Goal: Check status: Check status

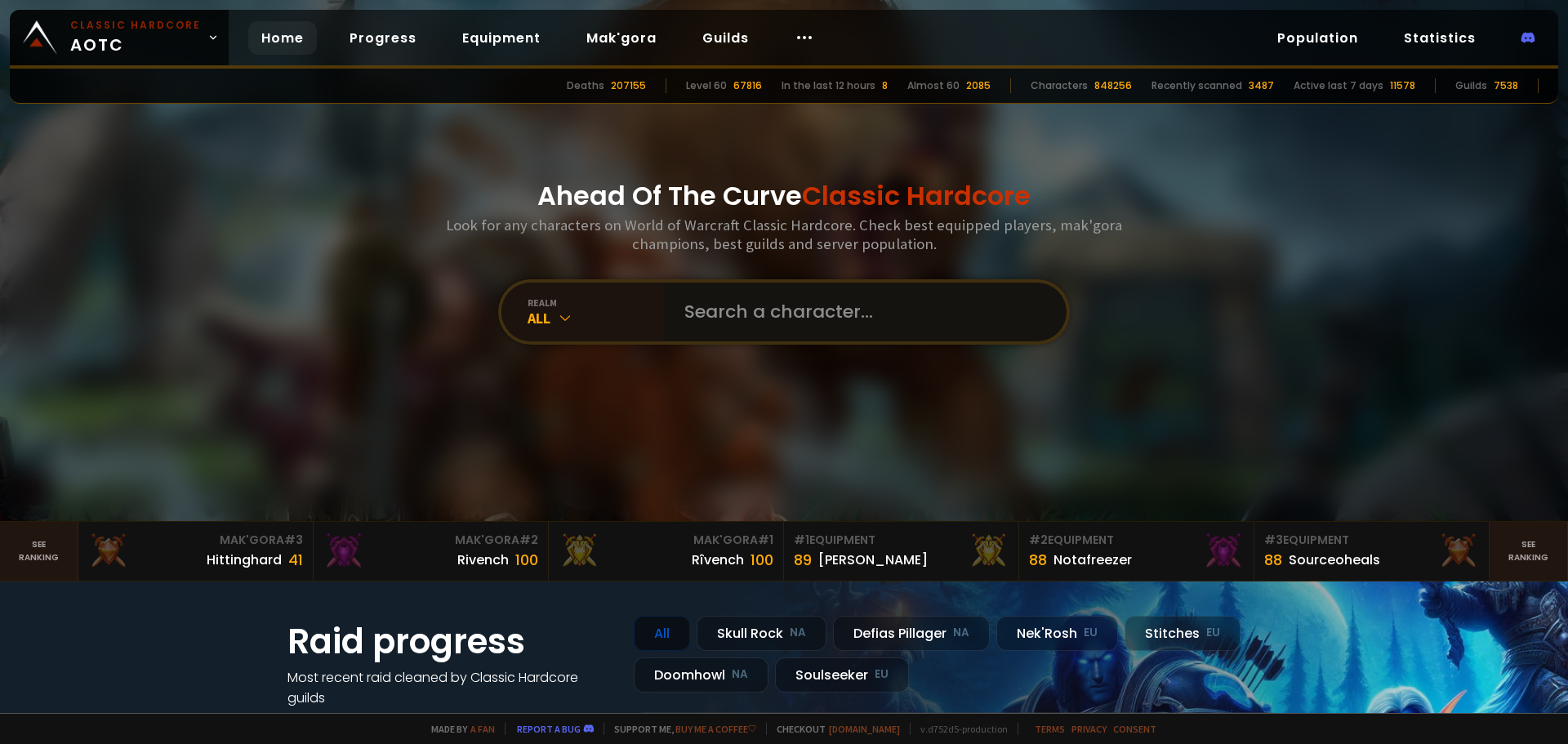
click at [721, 322] on input "text" at bounding box center [860, 313] width 372 height 59
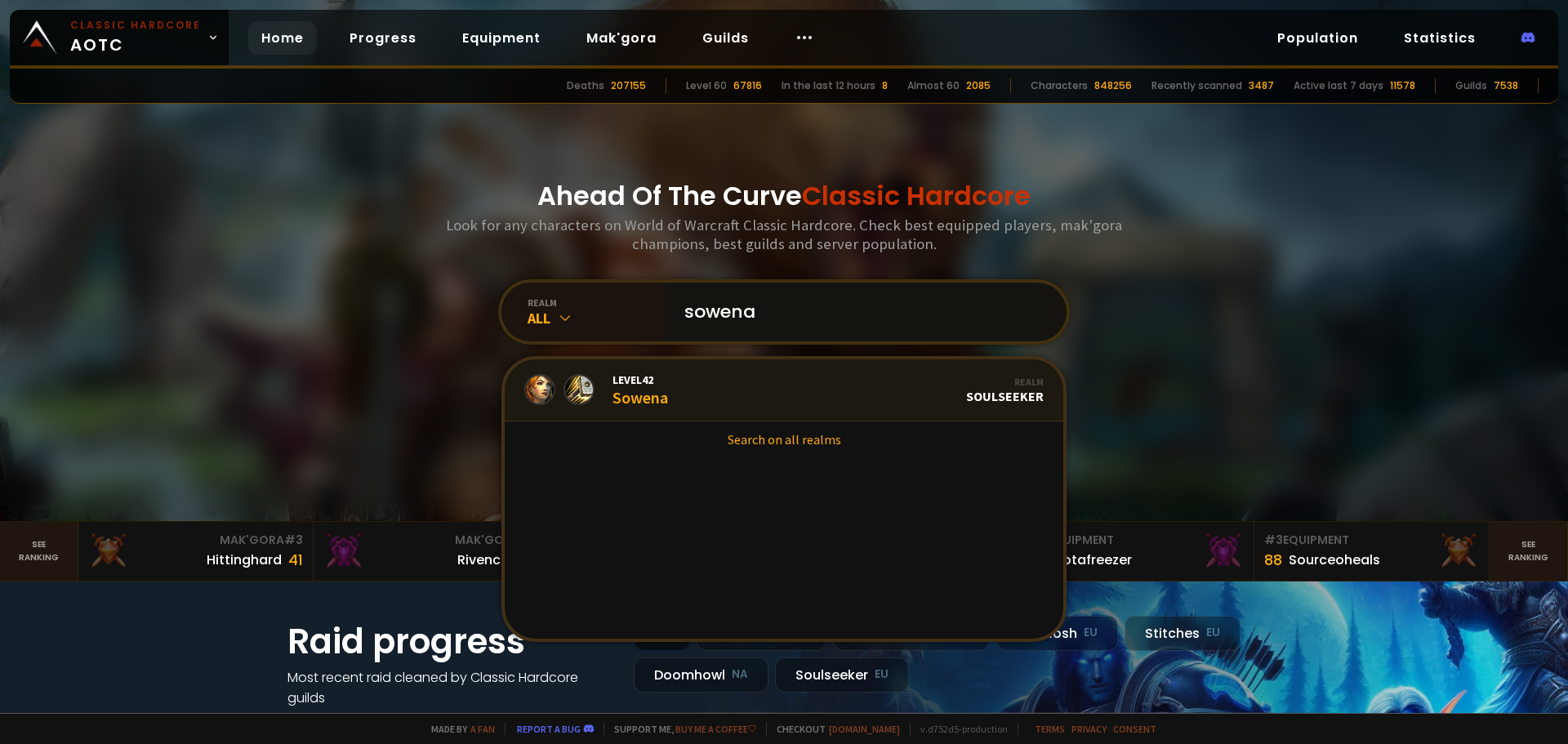
type input "sowena"
click at [625, 393] on div "Level 42 Sowena" at bounding box center [641, 390] width 56 height 35
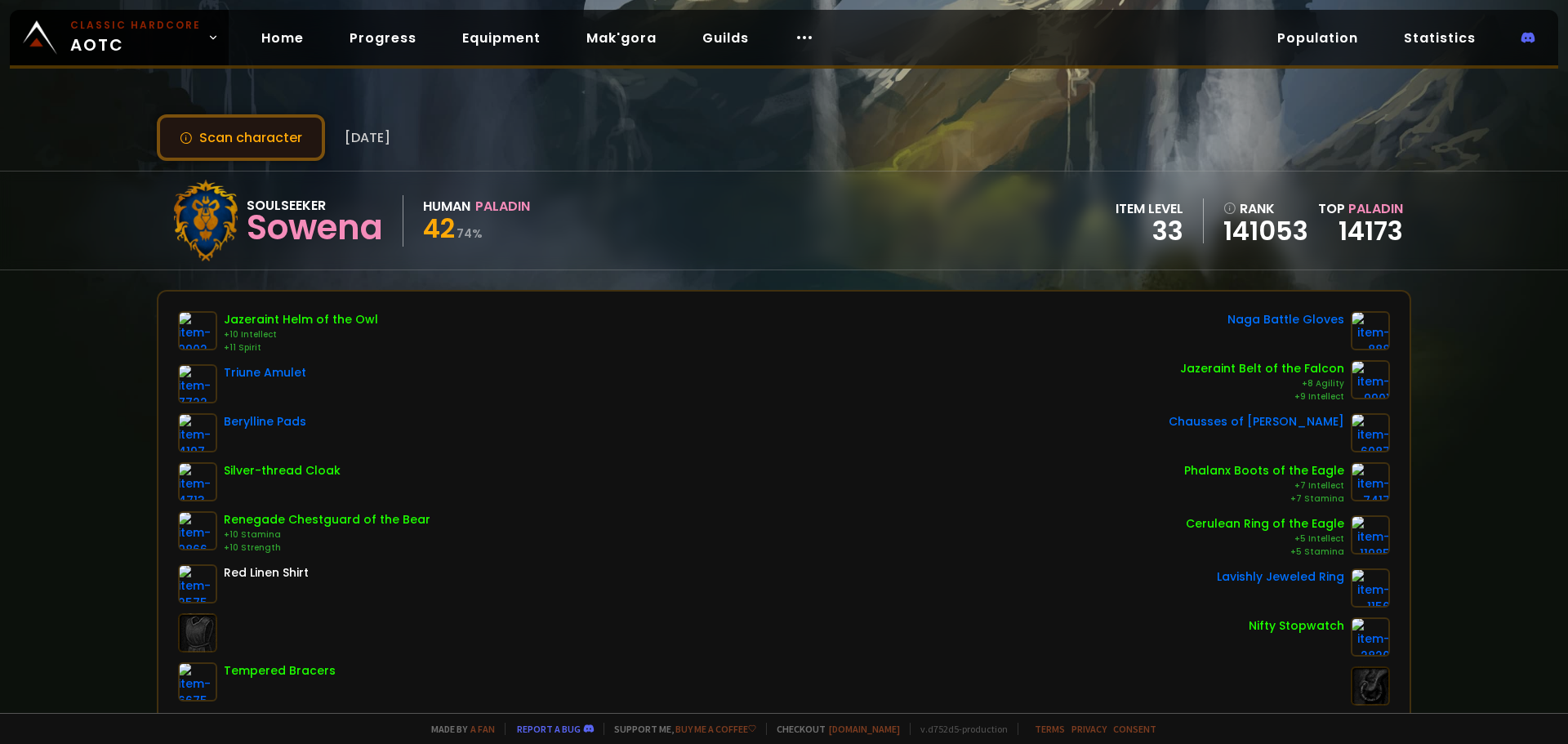
click at [214, 143] on button "Scan character" at bounding box center [241, 138] width 168 height 47
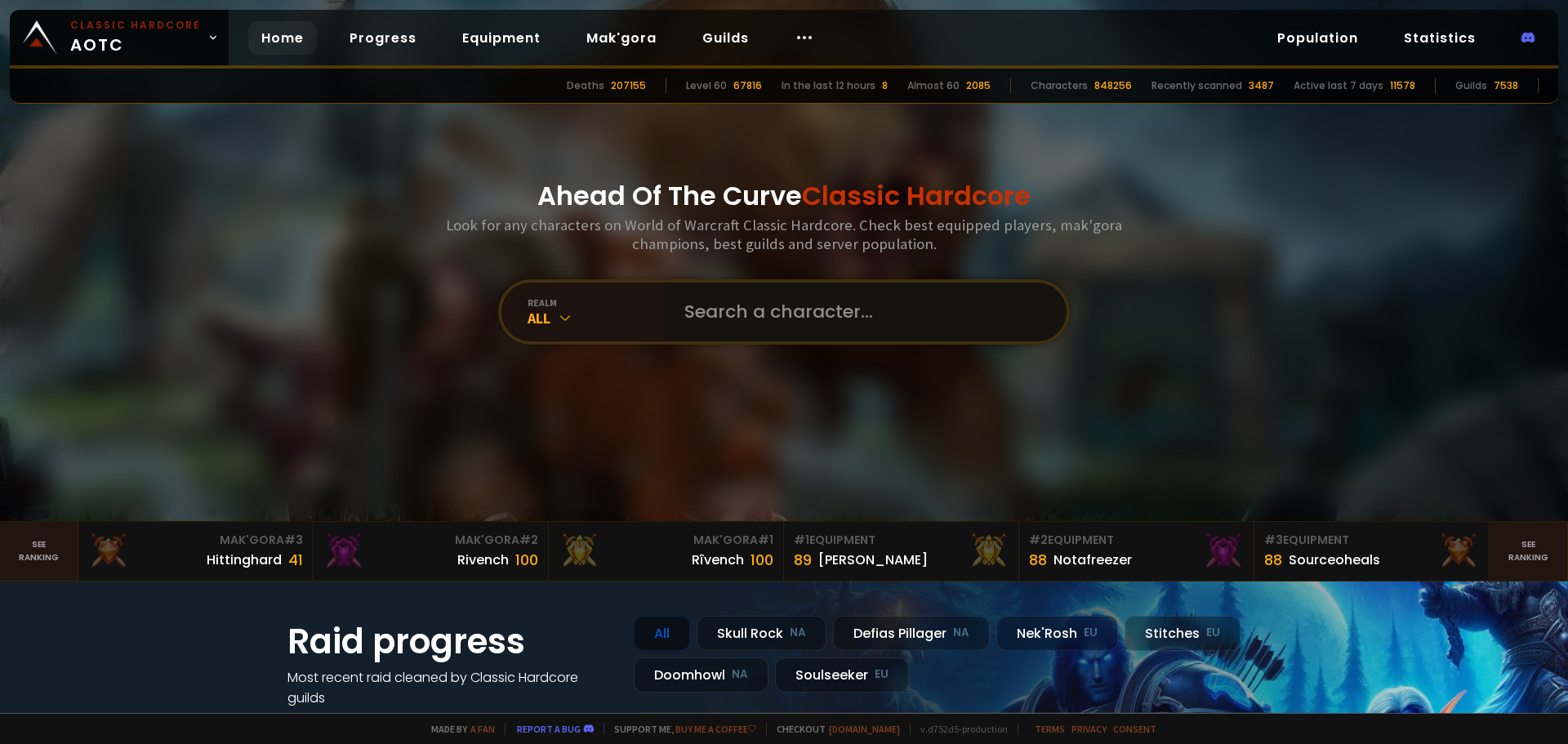
click at [745, 319] on input "text" at bounding box center [860, 313] width 372 height 59
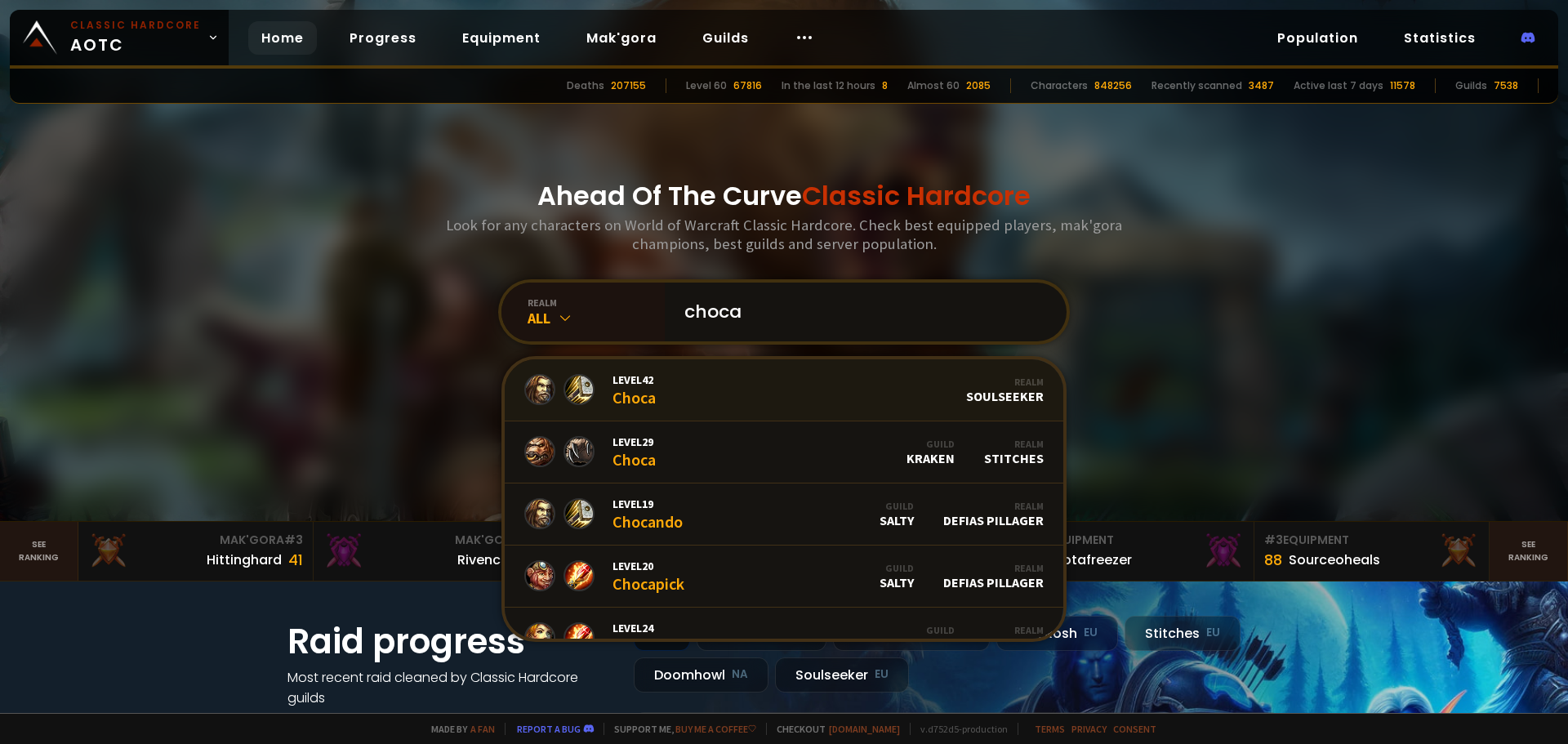
type input "choca"
click at [673, 378] on link "Level 42 Choca Realm Soulseeker" at bounding box center [784, 391] width 559 height 63
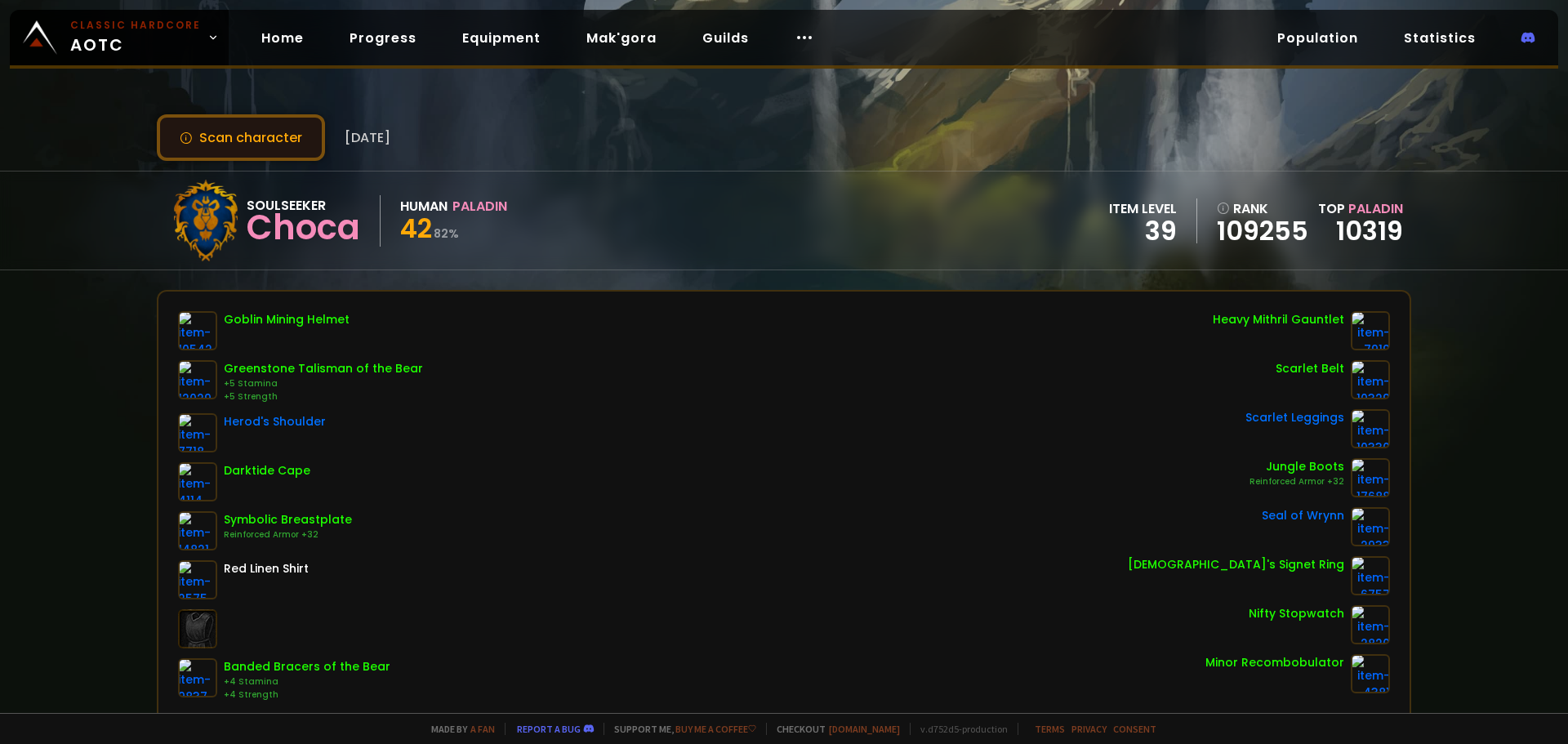
click at [260, 143] on button "Scan character" at bounding box center [241, 138] width 168 height 47
